Goal: Information Seeking & Learning: Learn about a topic

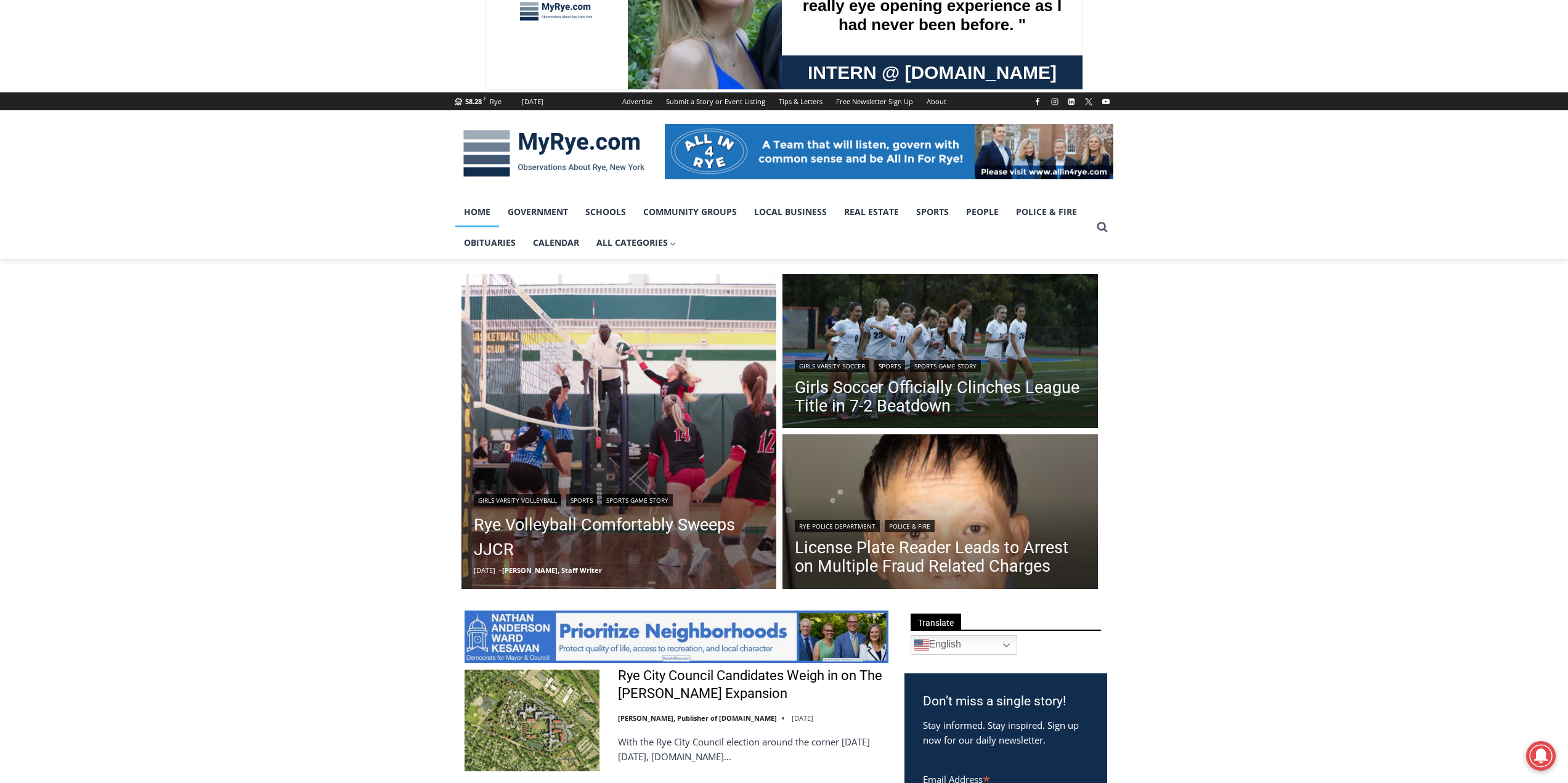
scroll to position [123, 0]
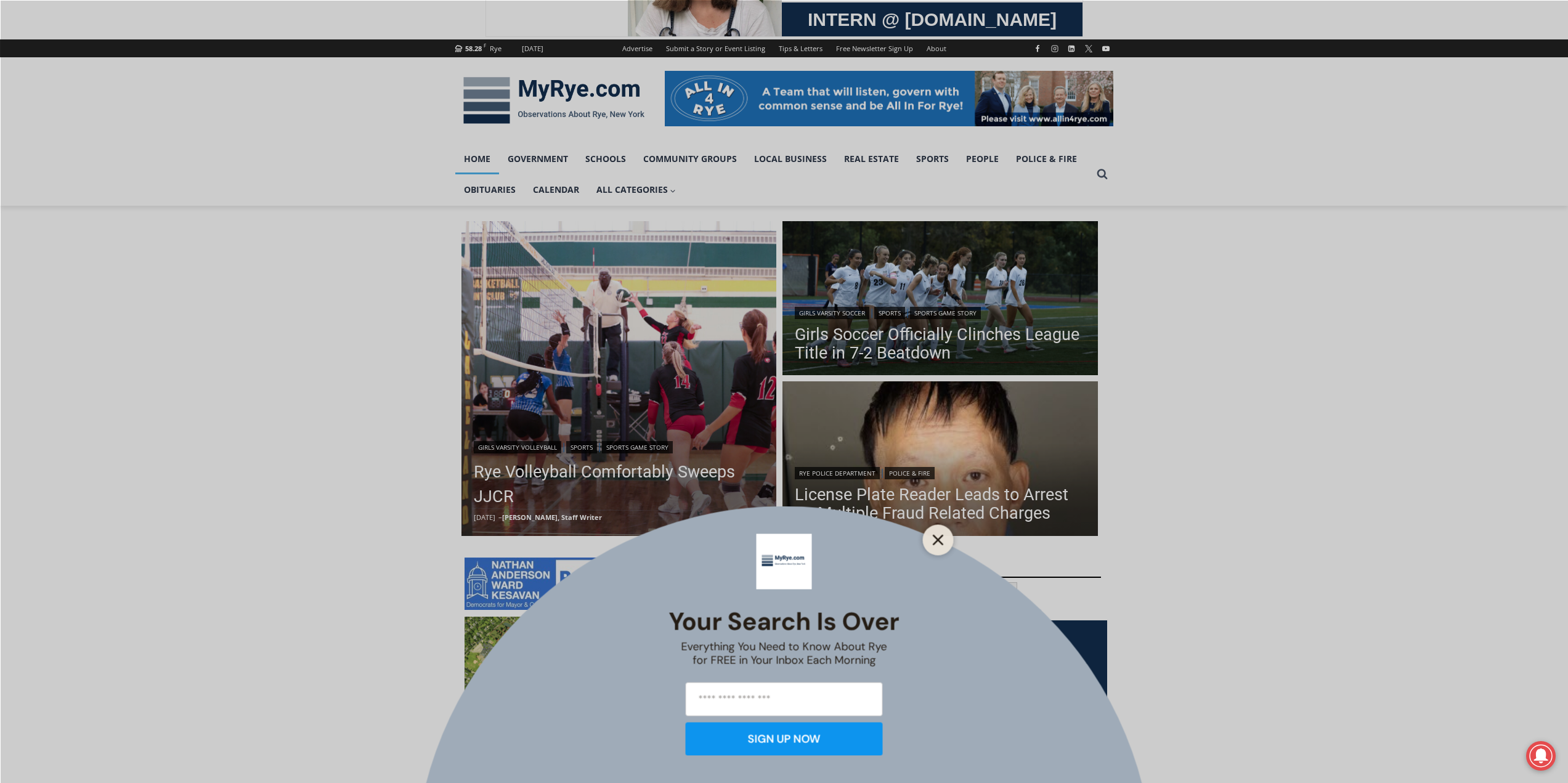
click at [931, 544] on button "Close" at bounding box center [938, 539] width 17 height 17
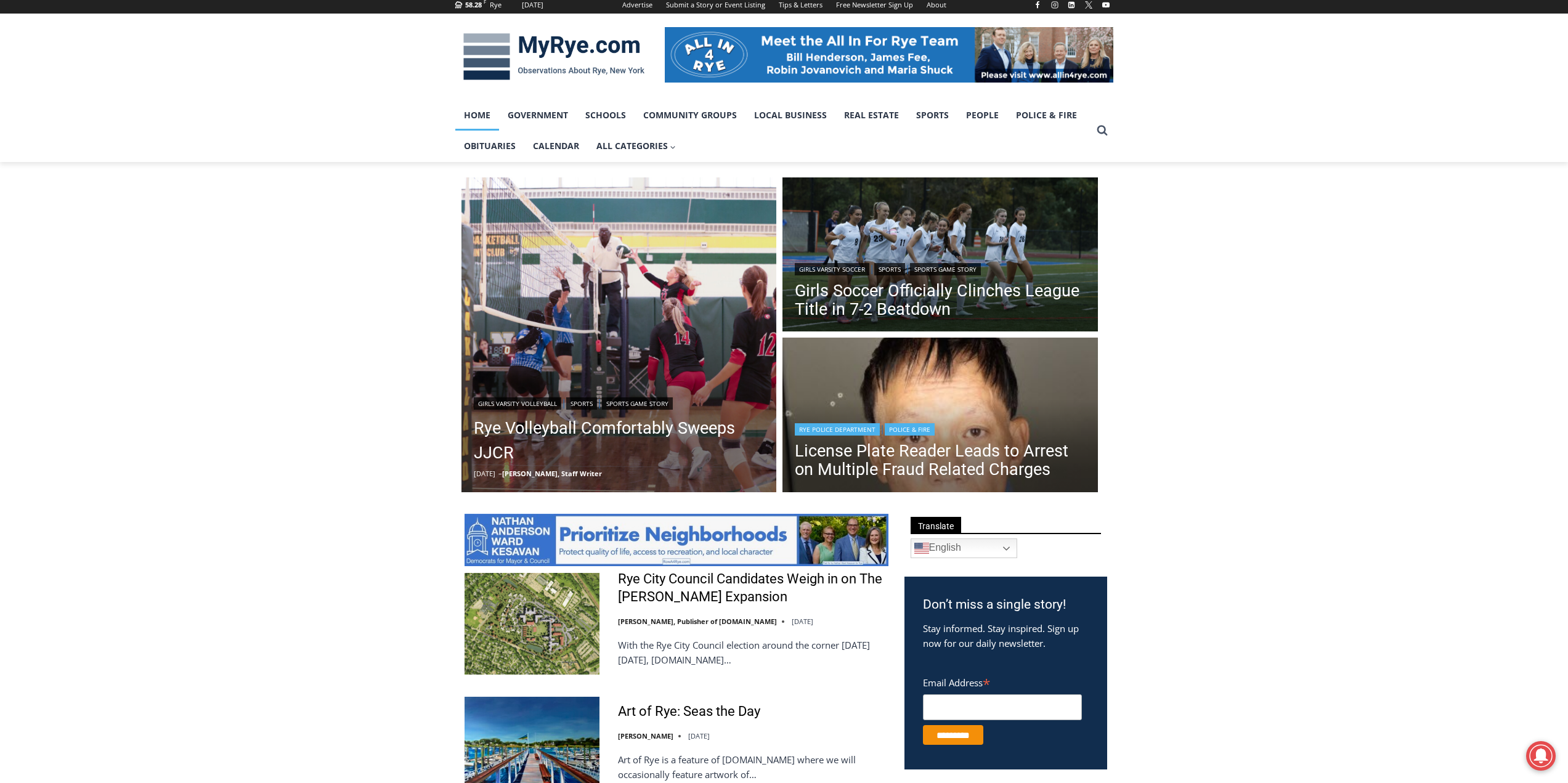
scroll to position [247, 0]
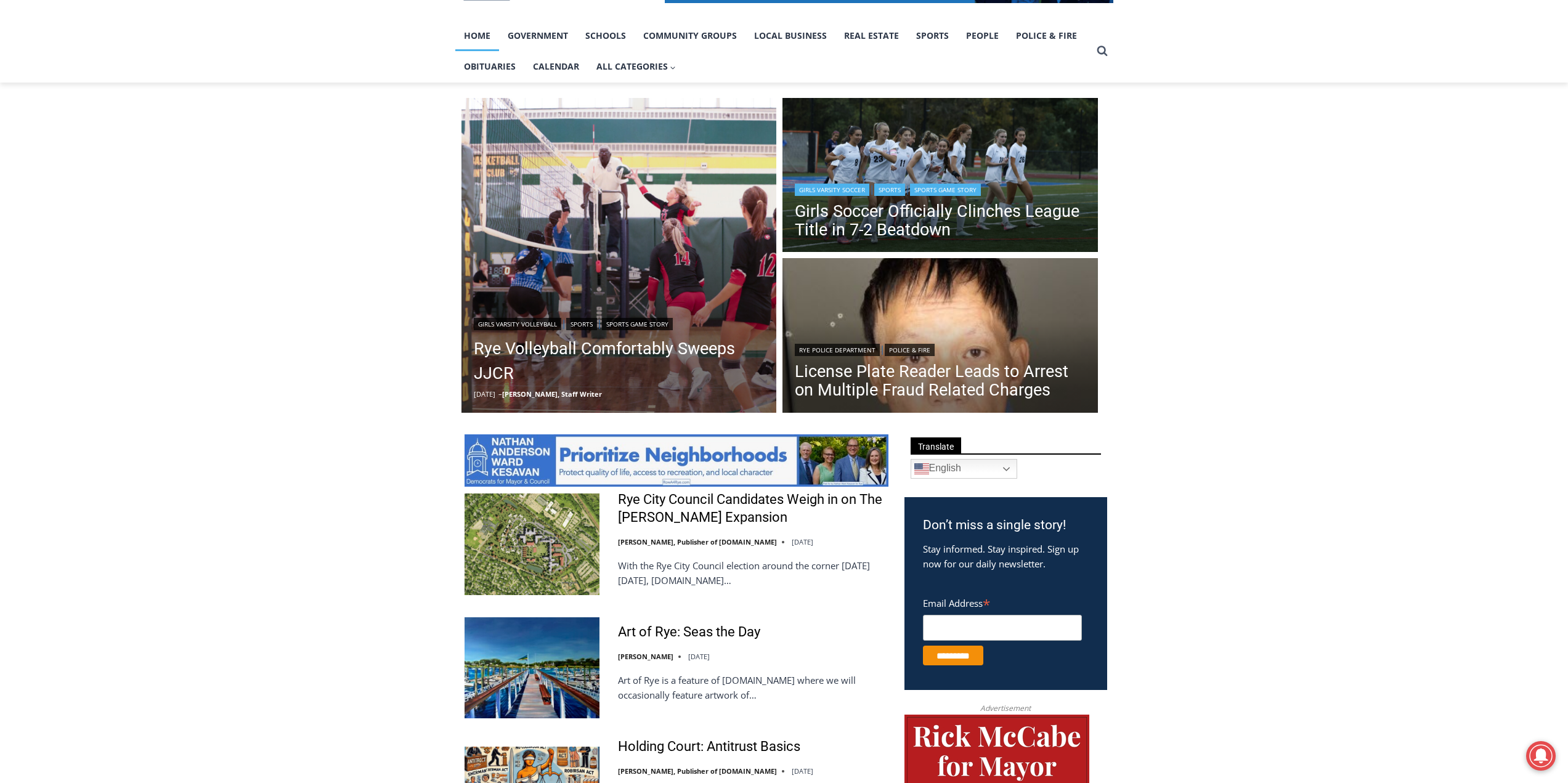
click at [853, 154] on img "Read More Girls Soccer Officially Clinches League Title in 7-2 Beatdown" at bounding box center [940, 177] width 315 height 158
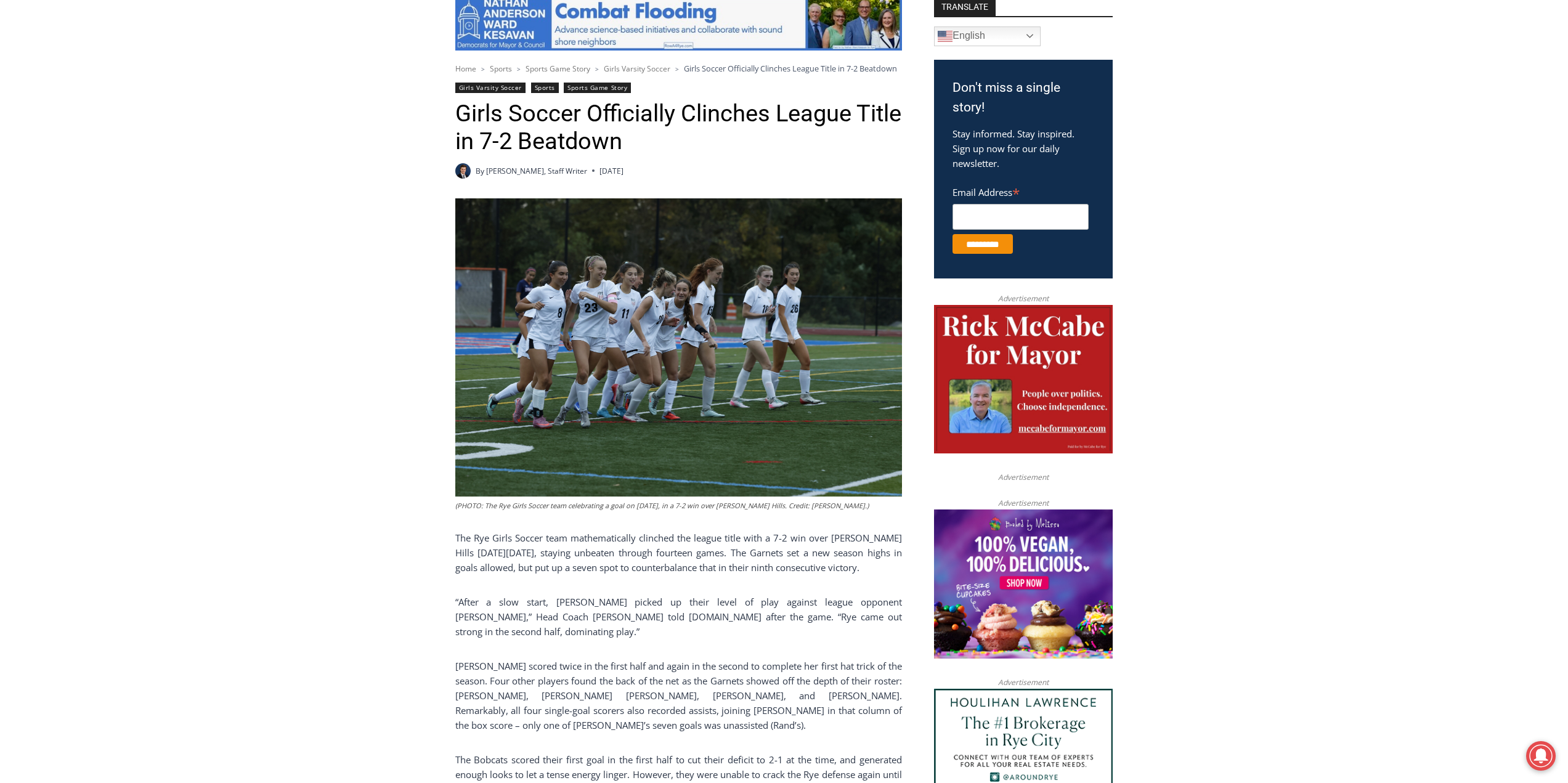
scroll to position [345, 0]
